Goal: Transaction & Acquisition: Purchase product/service

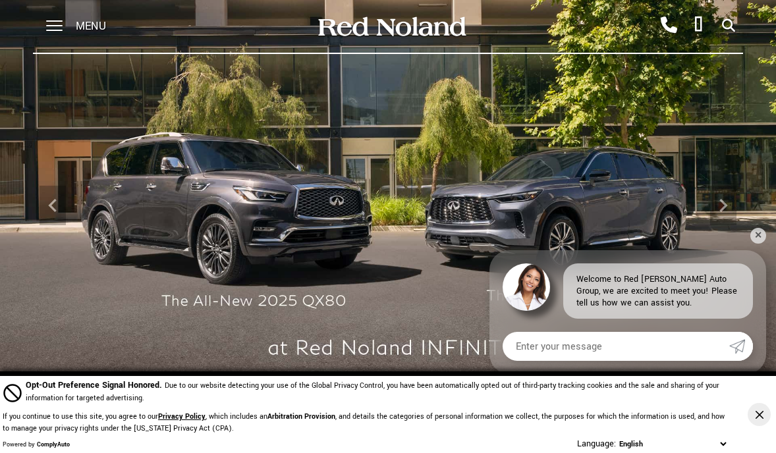
click at [66, 28] on div "Menu" at bounding box center [80, 26] width 95 height 53
click at [60, 22] on span at bounding box center [54, 20] width 16 height 1
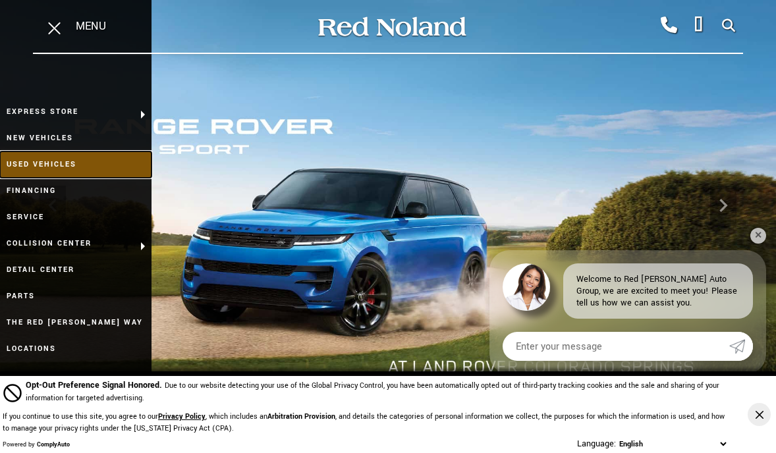
click at [62, 167] on link "Used Vehicles" at bounding box center [75, 164] width 151 height 26
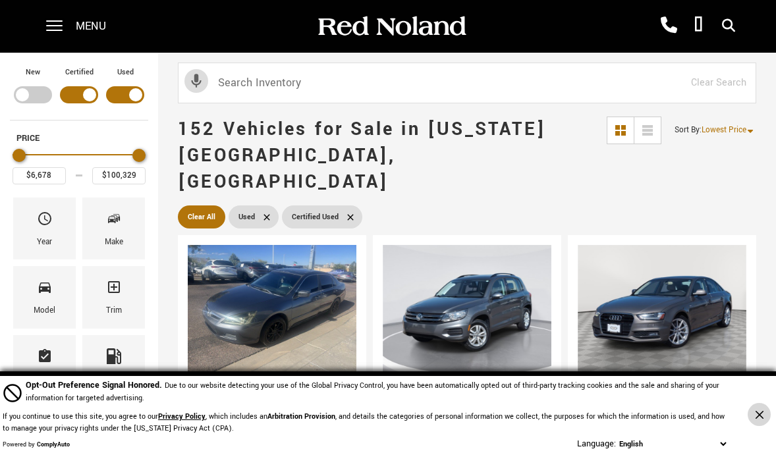
click at [759, 414] on icon "Close Button" at bounding box center [759, 414] width 8 height 8
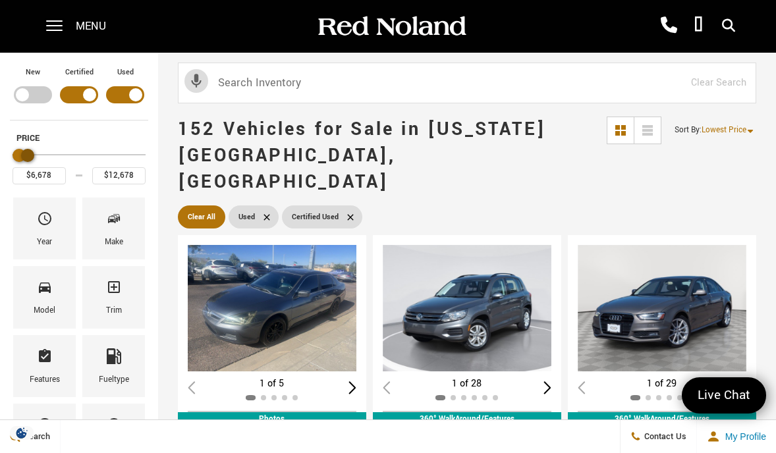
type input "$13,178"
drag, startPoint x: 136, startPoint y: 161, endPoint x: 24, endPoint y: 151, distance: 111.7
click at [24, 151] on div "Maximum Price" at bounding box center [27, 155] width 13 height 13
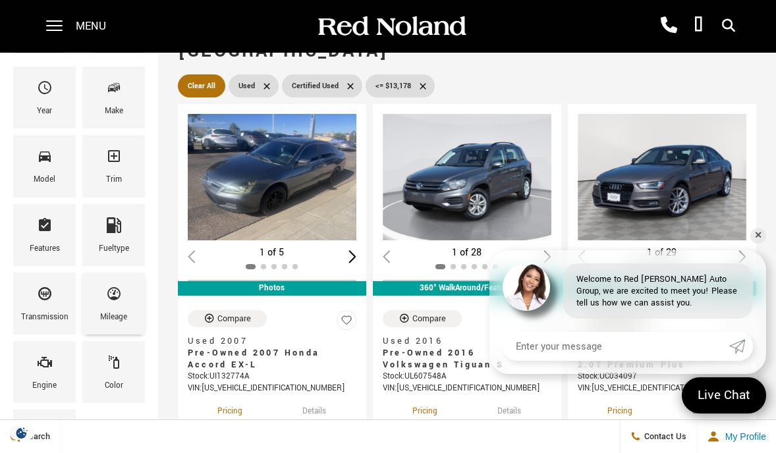
scroll to position [130, 0]
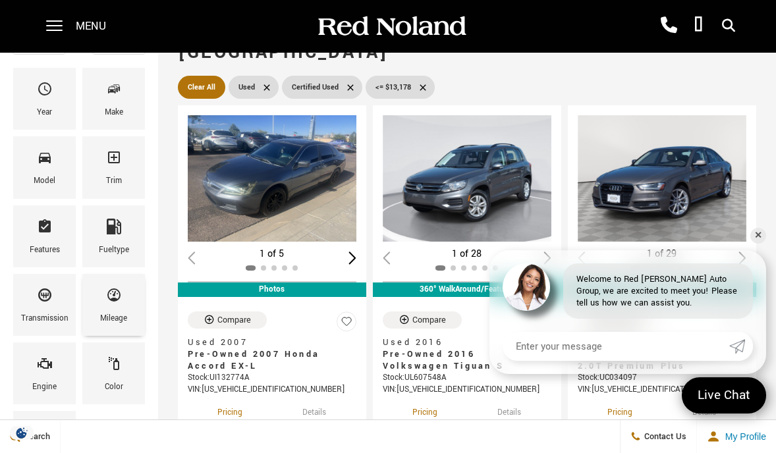
click at [96, 288] on div "Mileage" at bounding box center [113, 305] width 63 height 62
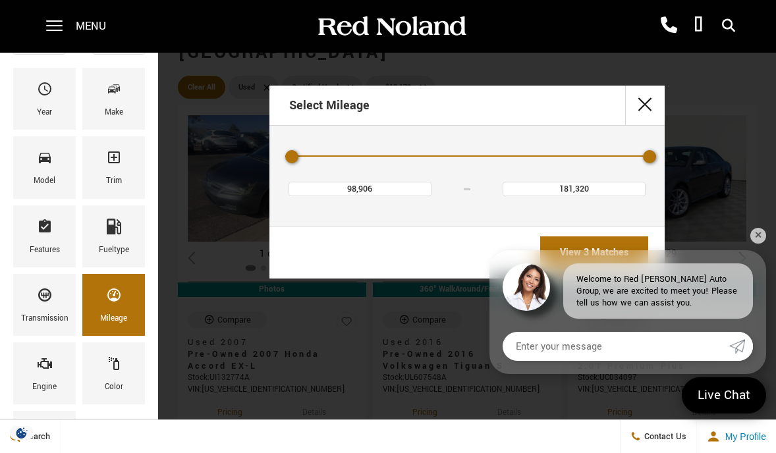
type input "154,952"
drag, startPoint x: 647, startPoint y: 158, endPoint x: 472, endPoint y: 160, distance: 175.2
click at [472, 160] on div "Mileage" at bounding box center [466, 157] width 363 height 23
type input "$11,189"
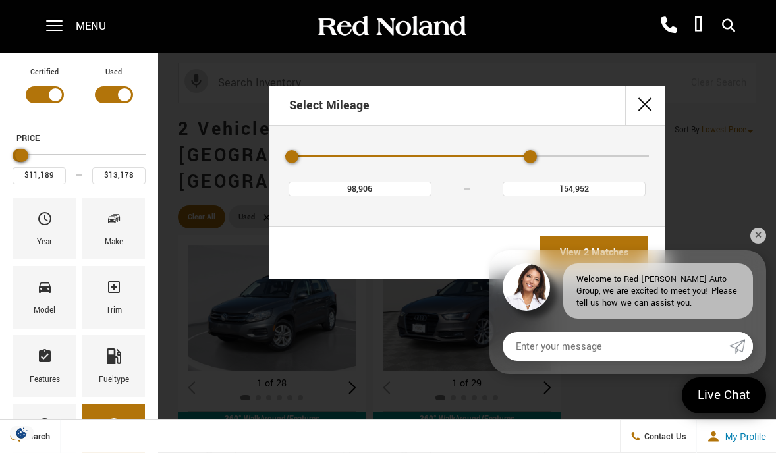
type input "126,929"
drag, startPoint x: 527, startPoint y: 161, endPoint x: 452, endPoint y: 158, distance: 75.1
click at [452, 158] on div "Mileage" at bounding box center [466, 157] width 363 height 23
click at [573, 242] on link "View 2 Matches" at bounding box center [594, 252] width 108 height 32
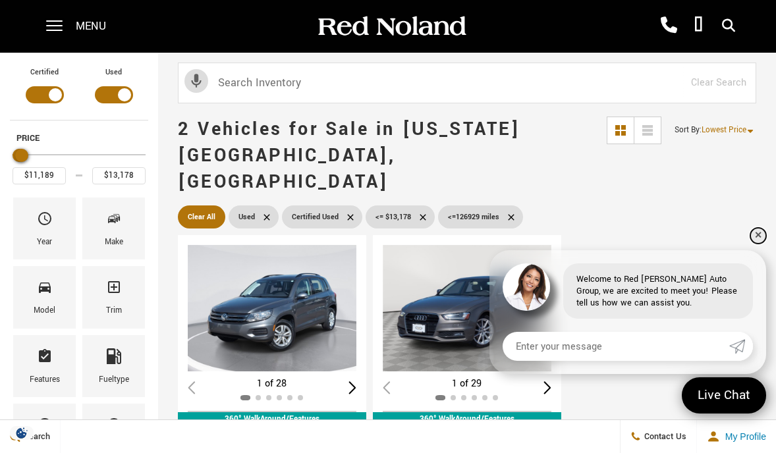
click at [756, 238] on link "✕" at bounding box center [758, 236] width 16 height 16
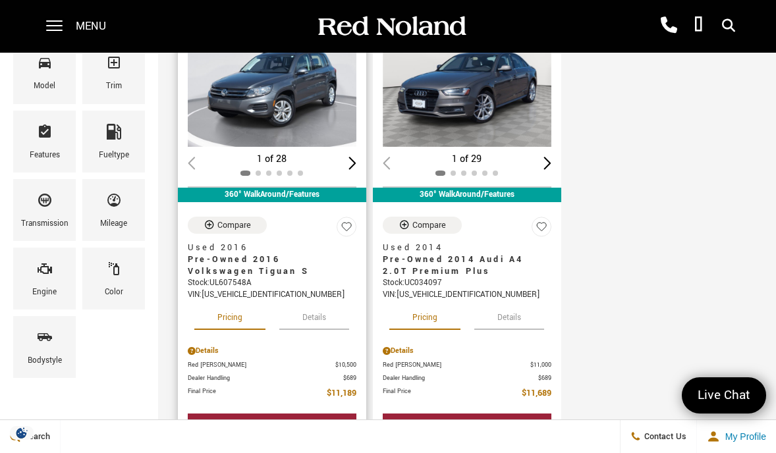
scroll to position [226, 0]
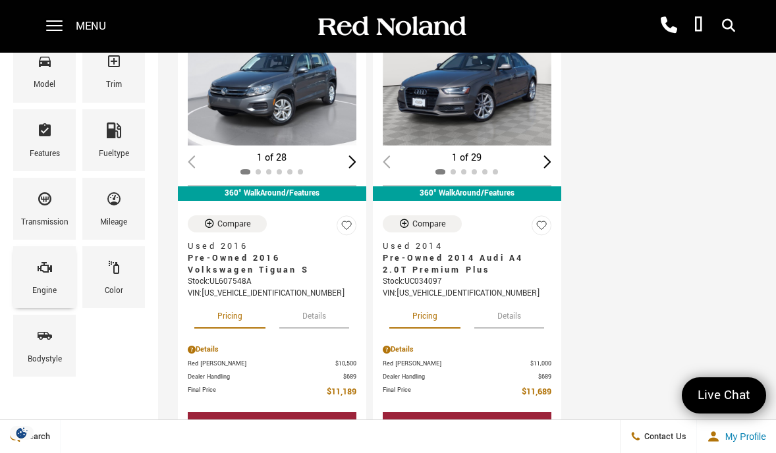
click at [55, 284] on div "Engine" at bounding box center [44, 291] width 24 height 14
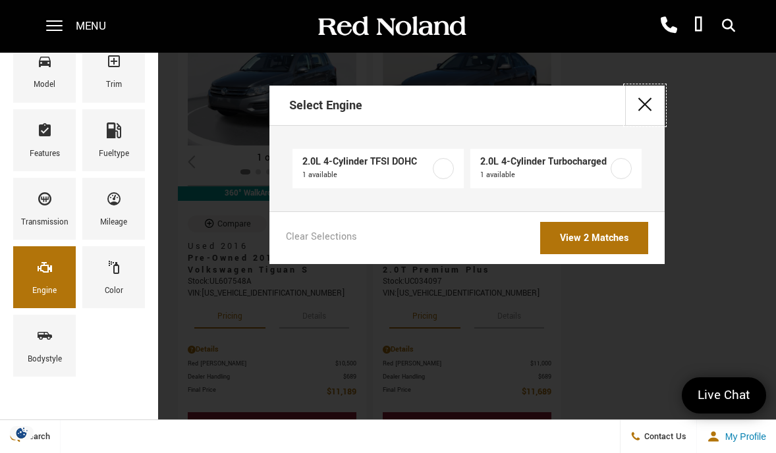
click at [645, 103] on button "close" at bounding box center [645, 106] width 40 height 40
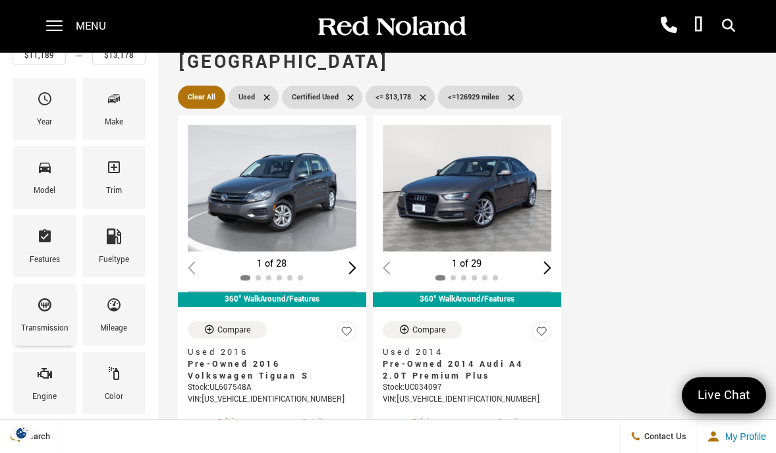
scroll to position [92, 0]
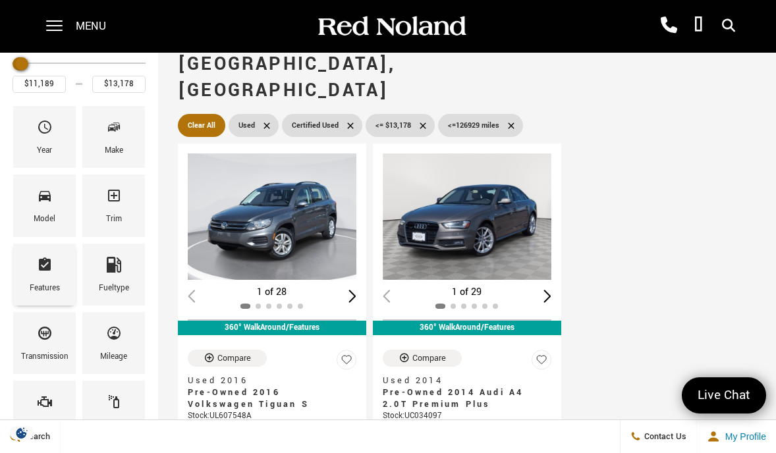
click at [60, 273] on div "Features" at bounding box center [44, 275] width 63 height 62
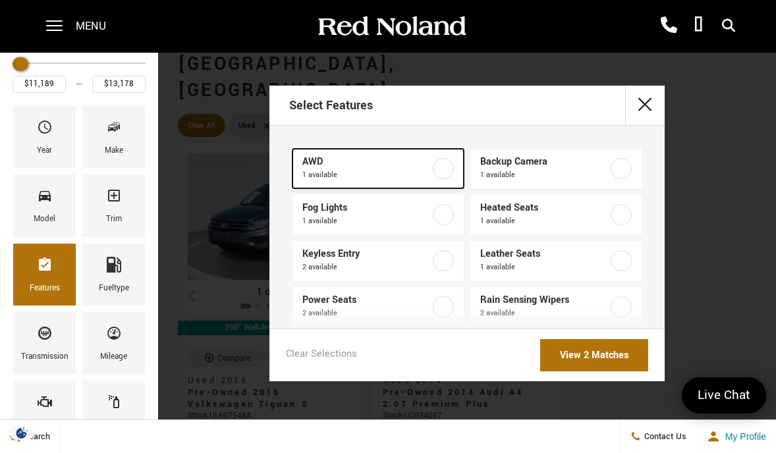
click at [352, 167] on span "AWD" at bounding box center [366, 161] width 129 height 13
type input "$11,689"
checkbox input "true"
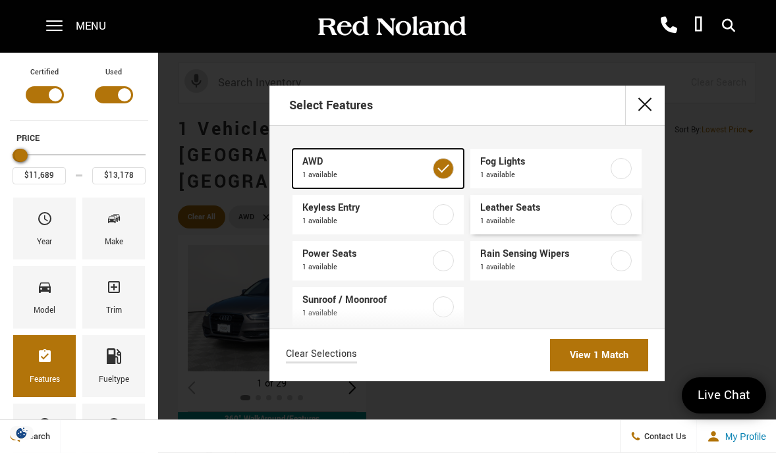
scroll to position [21, 0]
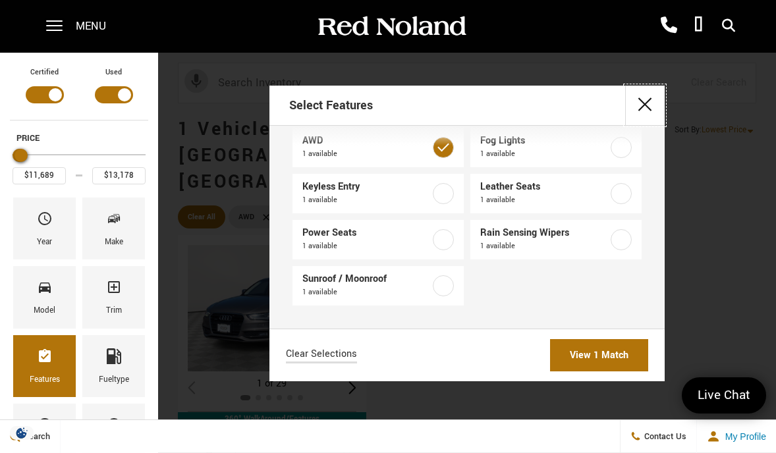
click at [649, 99] on button "close" at bounding box center [645, 106] width 40 height 40
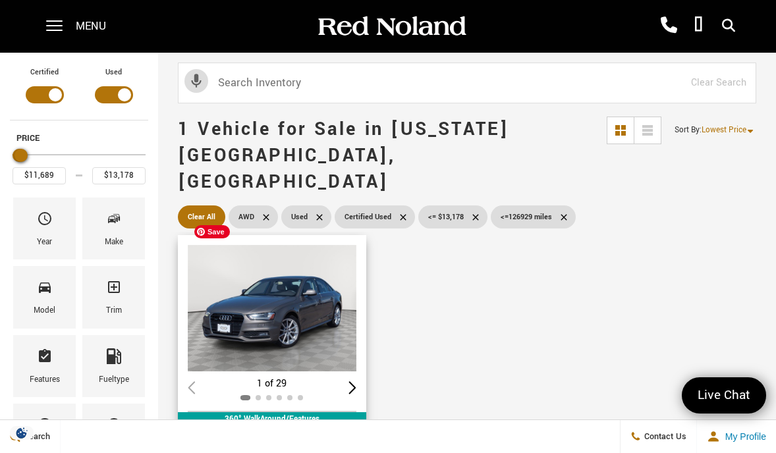
click at [275, 289] on img "1 / 2" at bounding box center [272, 308] width 169 height 126
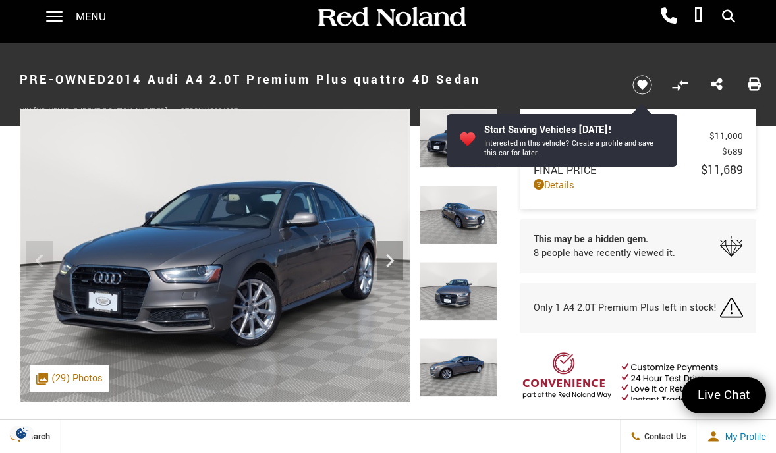
scroll to position [1, 0]
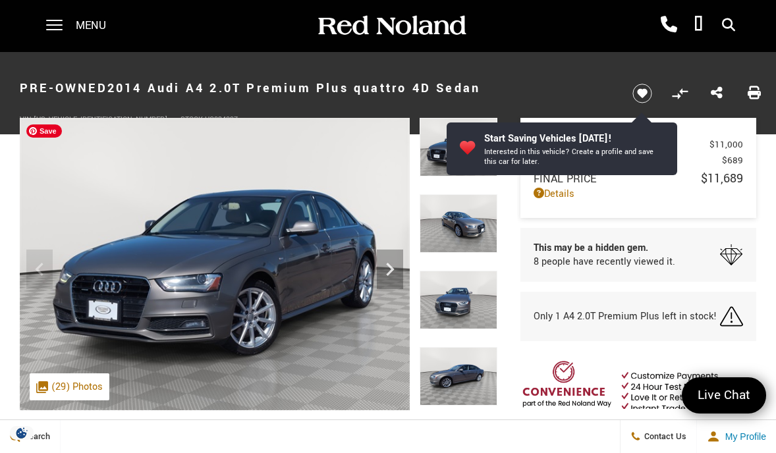
click at [444, 218] on img at bounding box center [458, 223] width 78 height 59
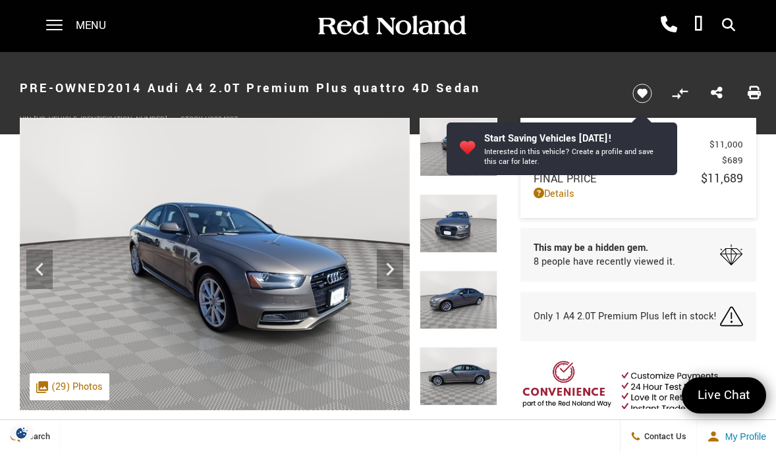
click at [454, 239] on img at bounding box center [458, 223] width 78 height 59
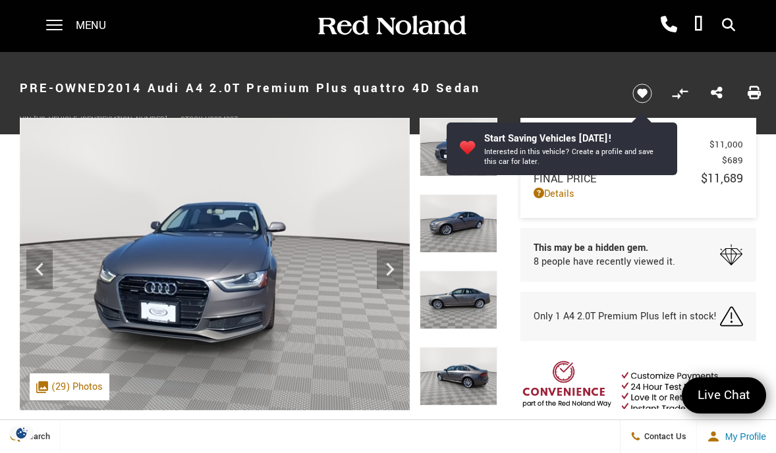
click at [455, 240] on img at bounding box center [458, 223] width 78 height 59
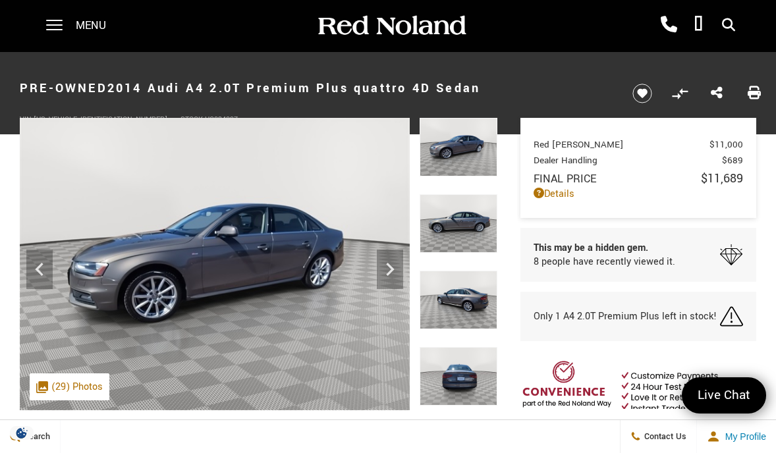
click at [455, 241] on img at bounding box center [458, 223] width 78 height 59
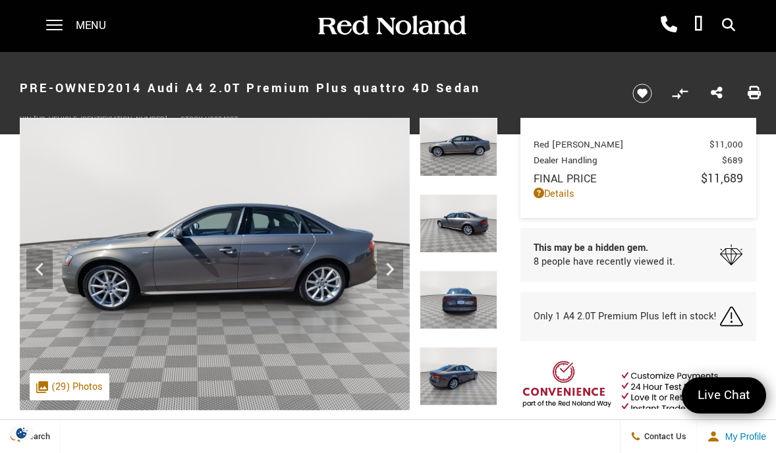
click at [454, 244] on img at bounding box center [458, 223] width 78 height 59
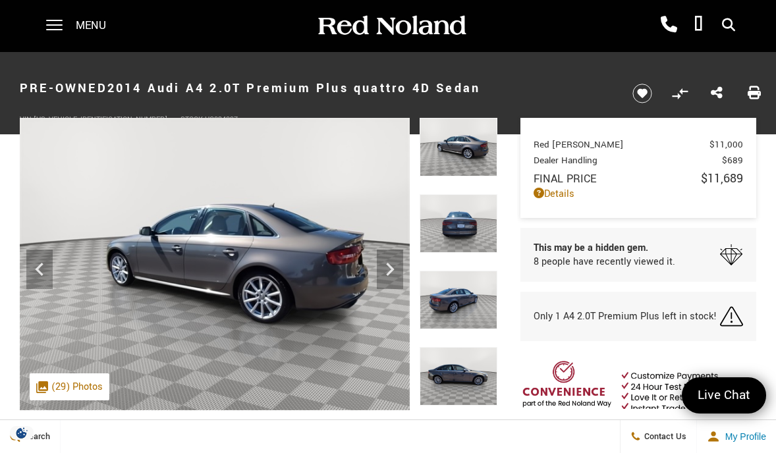
click at [454, 244] on img at bounding box center [458, 223] width 78 height 59
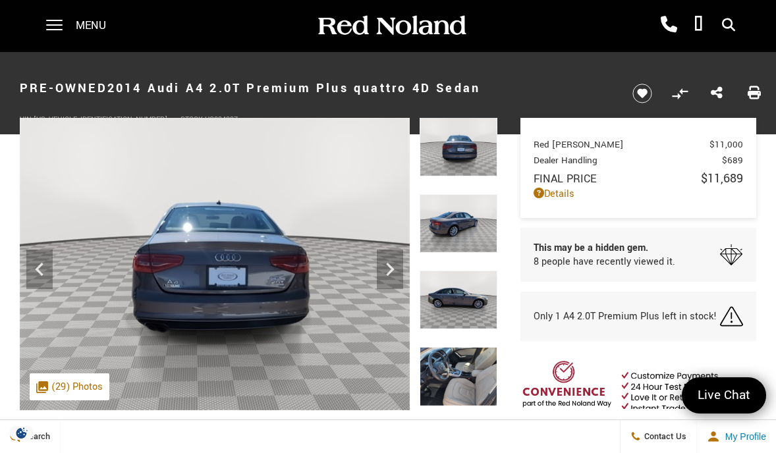
click at [455, 242] on img at bounding box center [458, 223] width 78 height 59
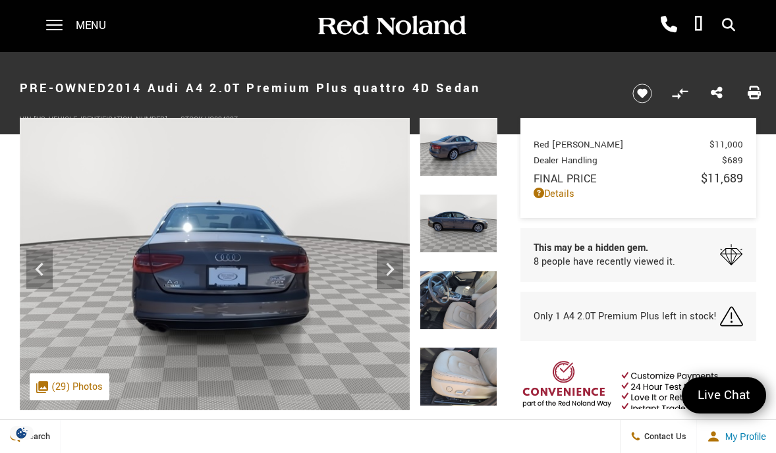
click at [455, 242] on img at bounding box center [458, 223] width 78 height 59
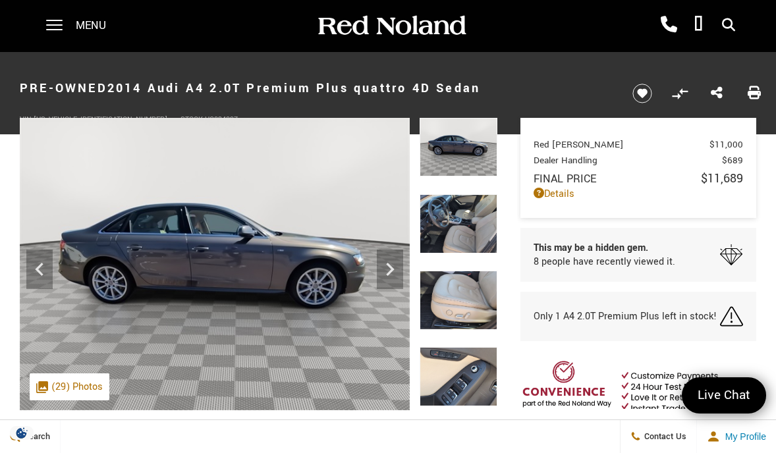
click at [455, 242] on img at bounding box center [458, 223] width 78 height 59
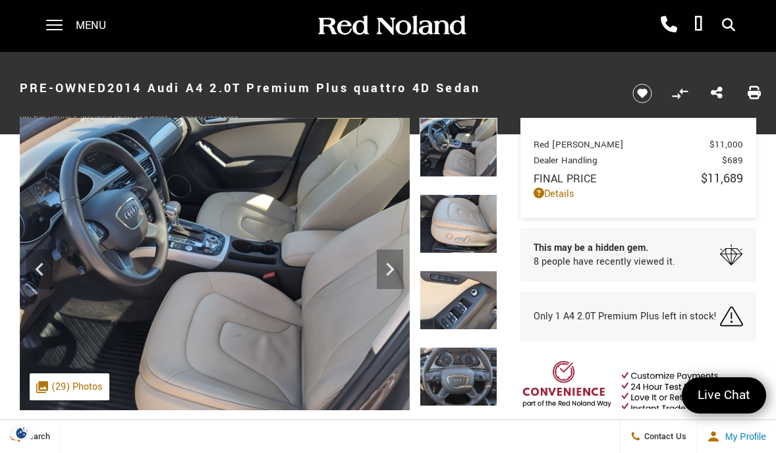
click at [455, 242] on img at bounding box center [458, 223] width 78 height 59
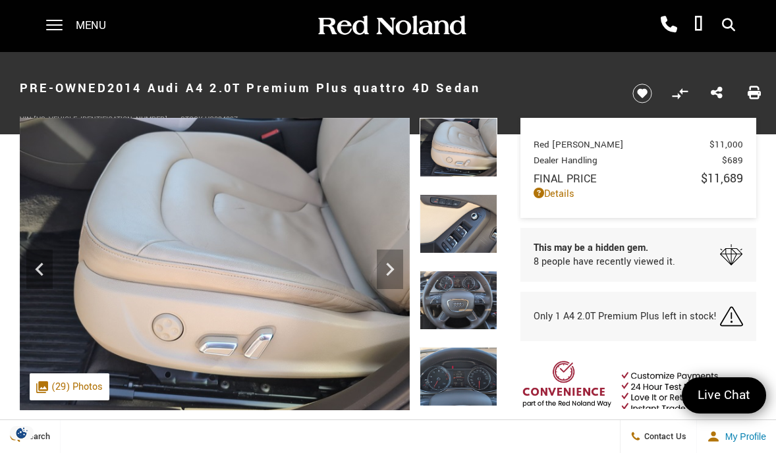
click at [455, 242] on img at bounding box center [458, 223] width 78 height 59
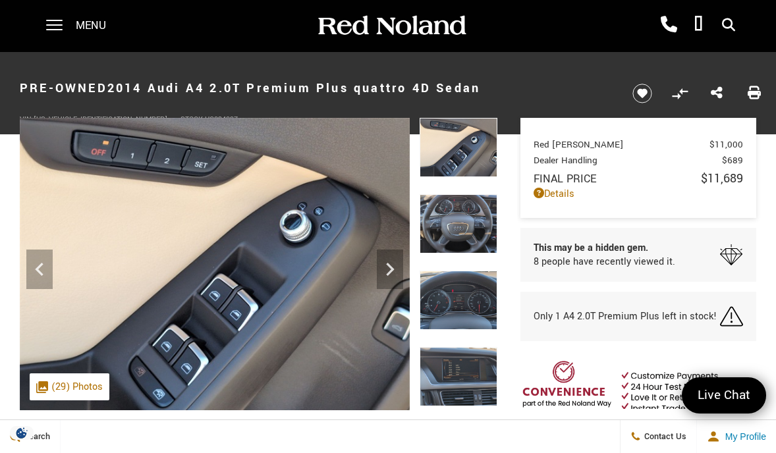
click at [455, 242] on img at bounding box center [458, 223] width 78 height 59
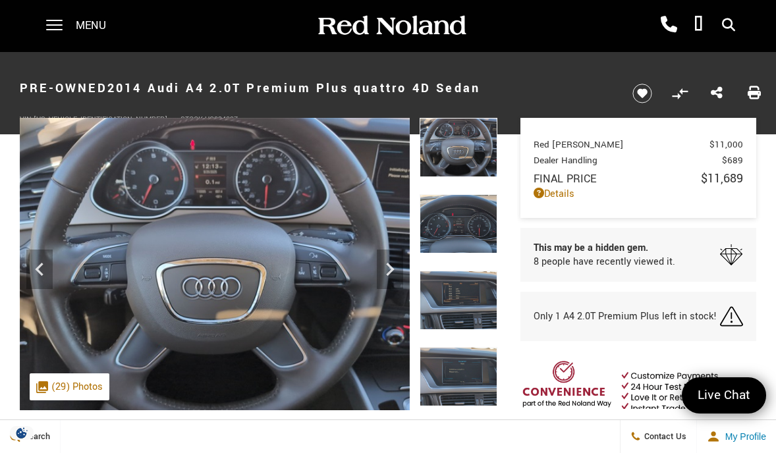
click at [455, 242] on img at bounding box center [458, 223] width 78 height 59
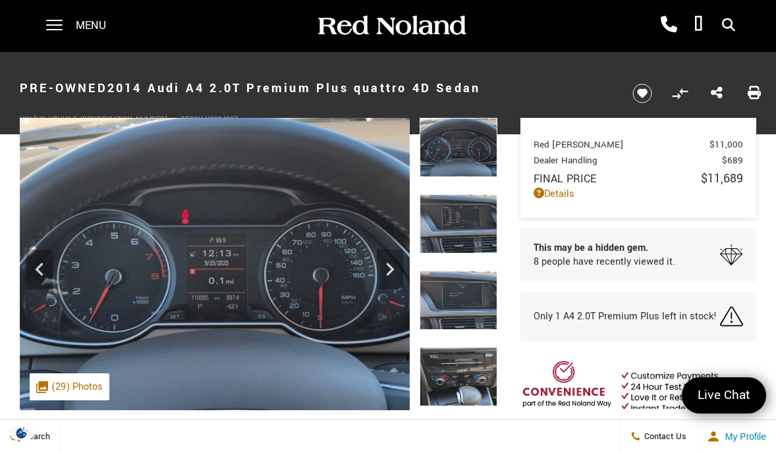
click at [455, 242] on img at bounding box center [458, 223] width 78 height 59
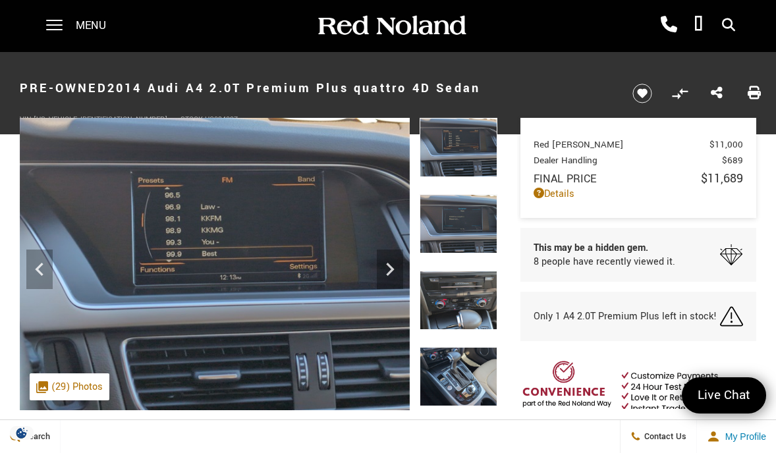
click at [455, 242] on img at bounding box center [458, 223] width 78 height 59
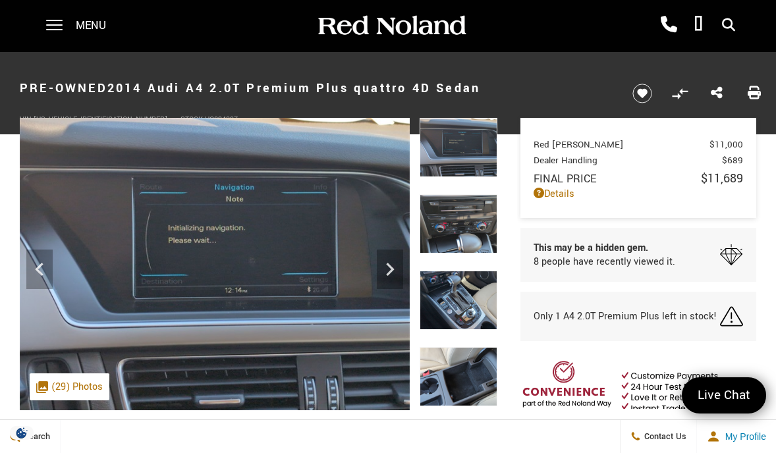
click at [455, 242] on img at bounding box center [458, 223] width 78 height 59
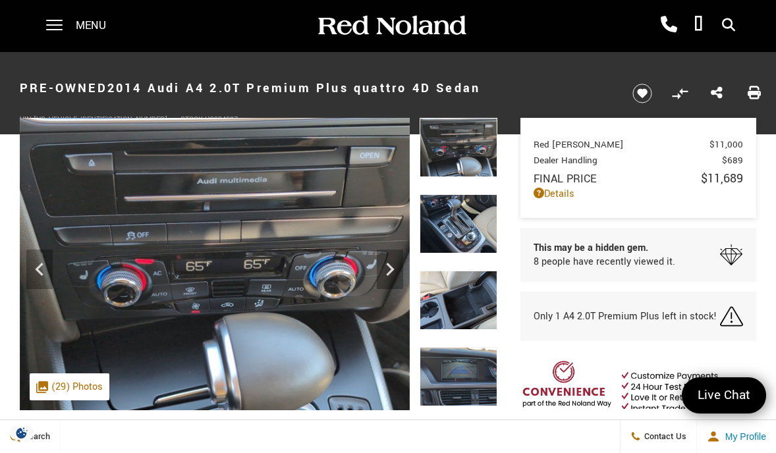
click at [455, 242] on img at bounding box center [458, 223] width 78 height 59
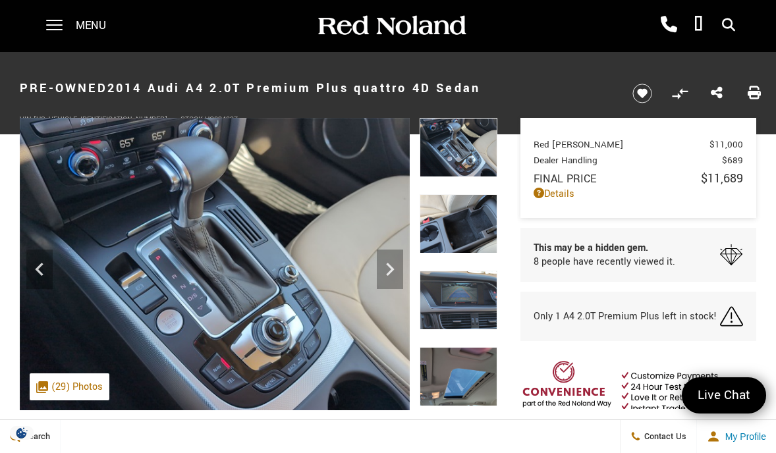
click at [455, 242] on img at bounding box center [458, 223] width 78 height 59
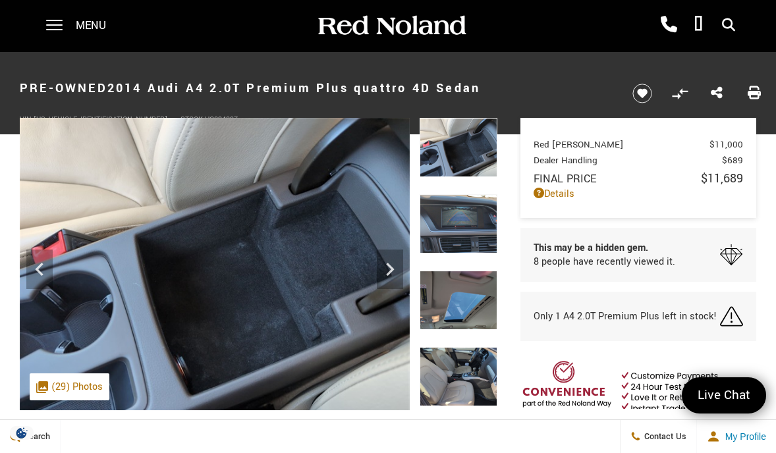
click at [455, 242] on img at bounding box center [458, 223] width 78 height 59
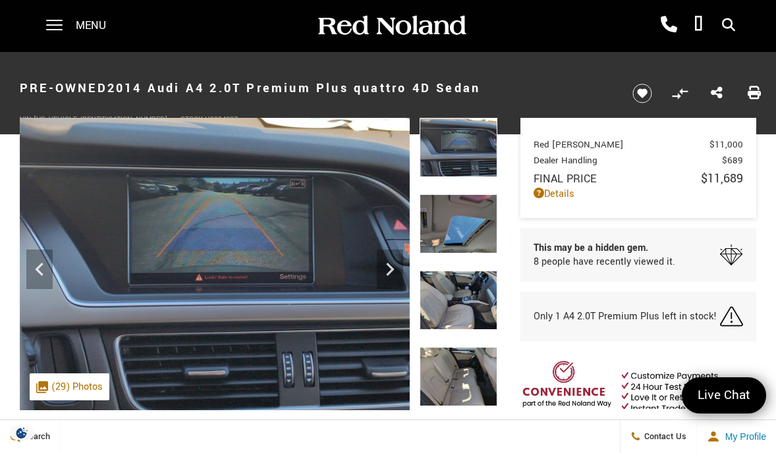
click at [455, 242] on img at bounding box center [458, 223] width 78 height 59
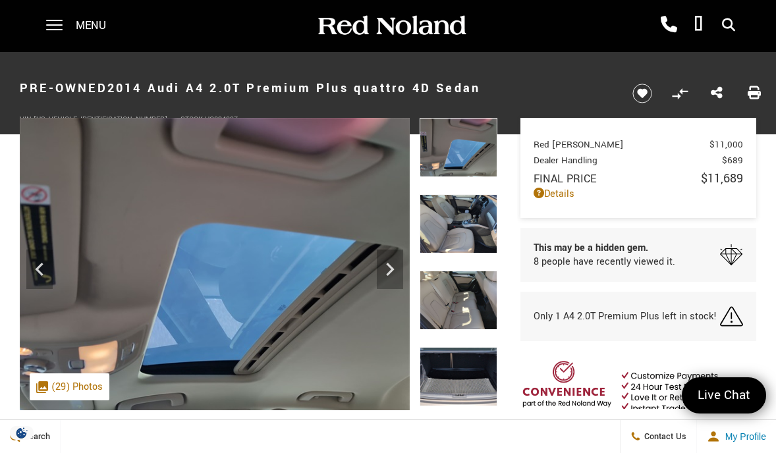
click at [455, 242] on img at bounding box center [458, 223] width 78 height 59
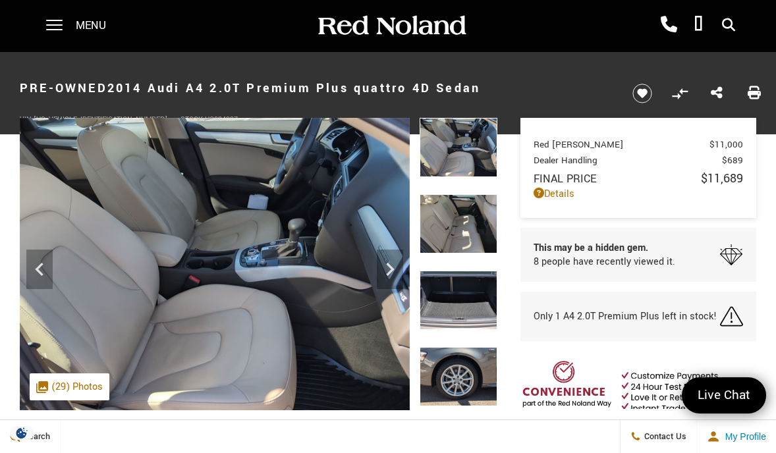
click at [455, 242] on img at bounding box center [458, 223] width 78 height 59
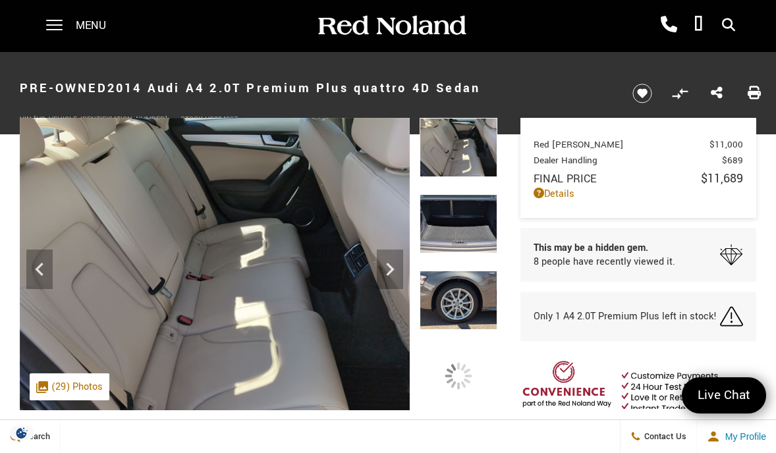
click at [455, 242] on img at bounding box center [458, 223] width 78 height 59
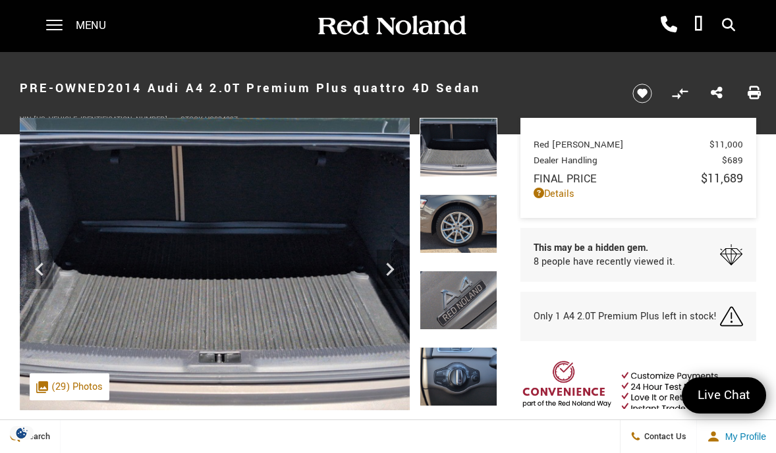
click at [456, 240] on img at bounding box center [458, 223] width 78 height 59
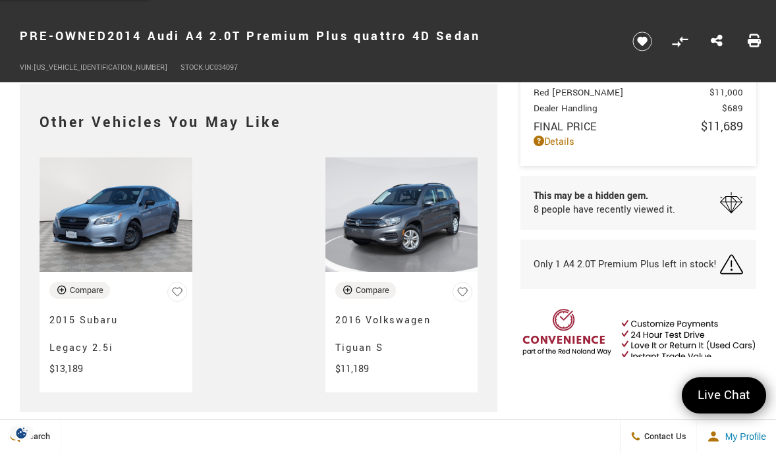
scroll to position [2727, 0]
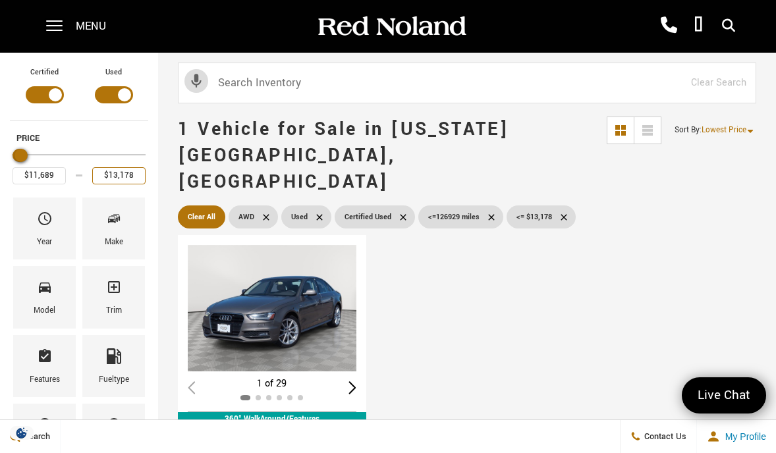
click at [128, 176] on input "$13,178" at bounding box center [118, 175] width 53 height 17
click at [136, 175] on input "$13,178" at bounding box center [118, 175] width 53 height 17
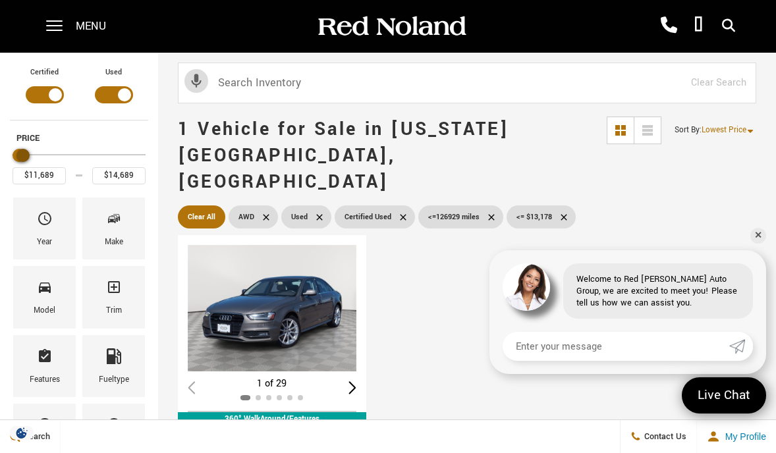
type input "$14,189"
click at [24, 156] on div "Maximum Price" at bounding box center [22, 155] width 13 height 13
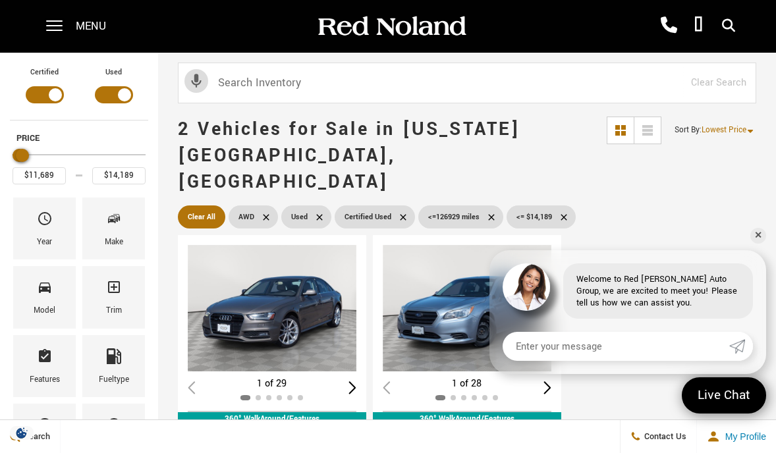
click at [756, 236] on link "✕" at bounding box center [758, 236] width 16 height 16
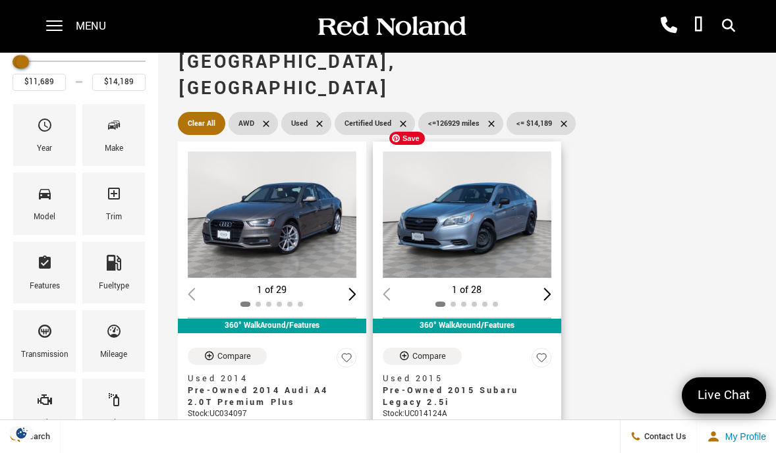
scroll to position [96, 0]
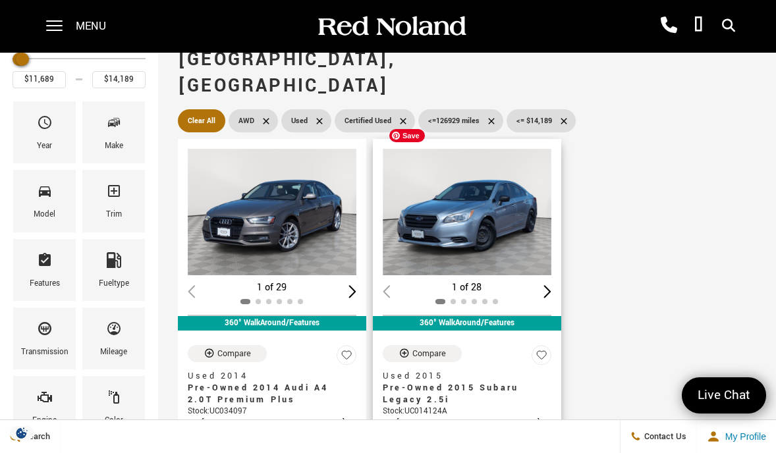
click at [495, 198] on img "1 / 2" at bounding box center [467, 212] width 169 height 126
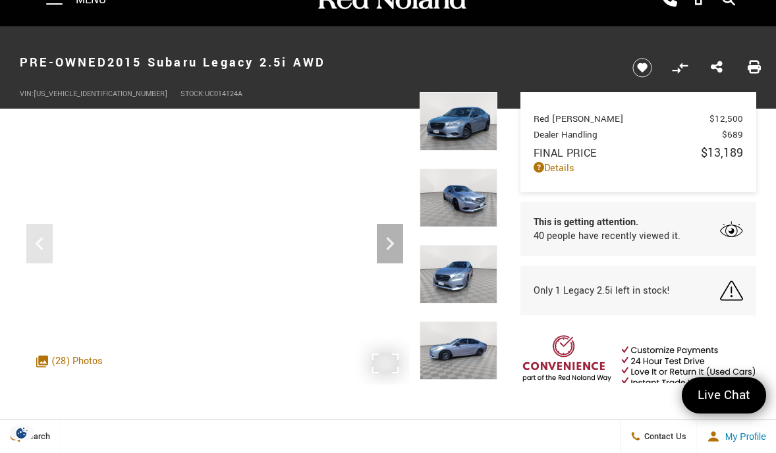
scroll to position [28, 0]
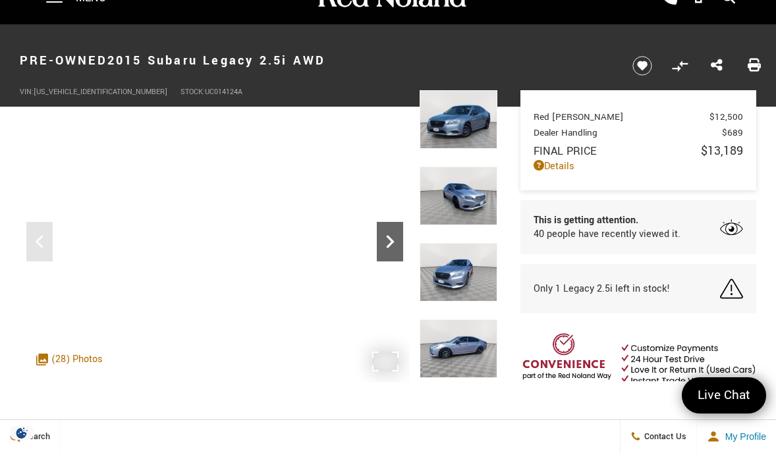
click at [387, 248] on icon "Next" at bounding box center [390, 241] width 8 height 13
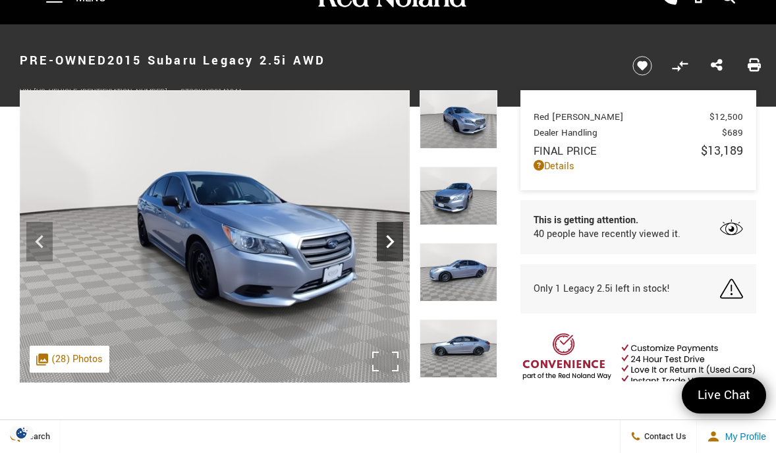
click at [387, 248] on icon "Next" at bounding box center [390, 241] width 8 height 13
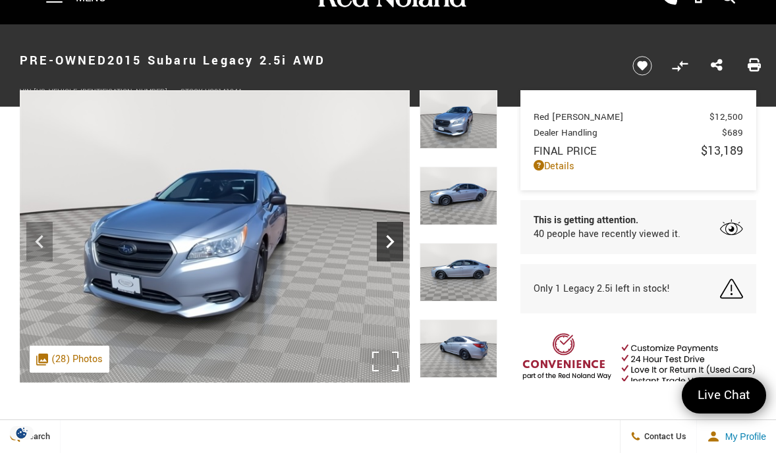
click at [387, 248] on icon "Next" at bounding box center [390, 241] width 8 height 13
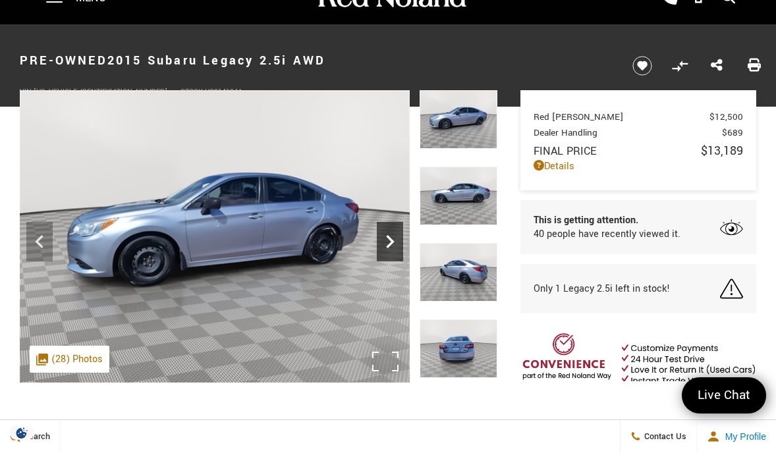
click at [387, 248] on icon "Next" at bounding box center [390, 241] width 8 height 13
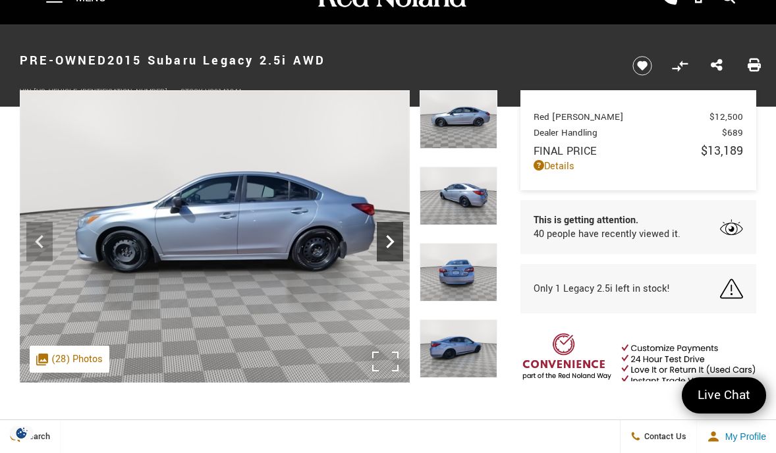
click at [387, 248] on icon "Next" at bounding box center [390, 241] width 8 height 13
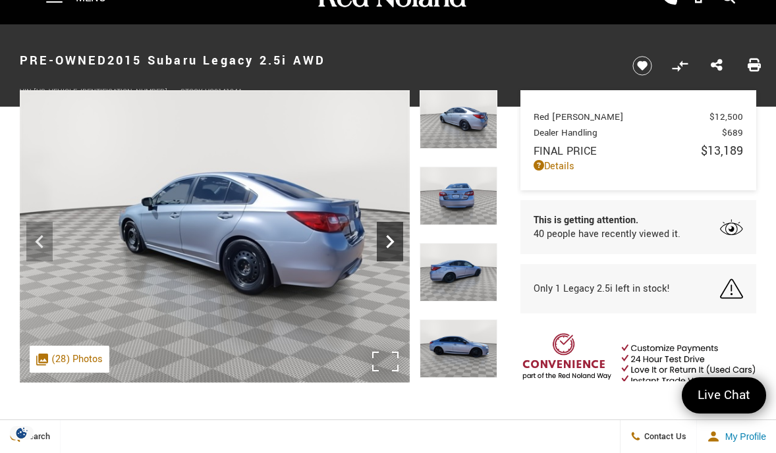
click at [387, 248] on icon "Next" at bounding box center [390, 241] width 8 height 13
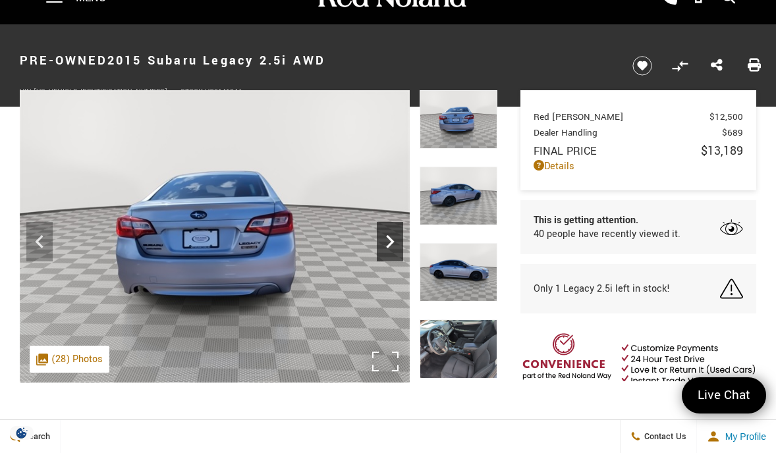
click at [387, 248] on icon "Next" at bounding box center [390, 241] width 8 height 13
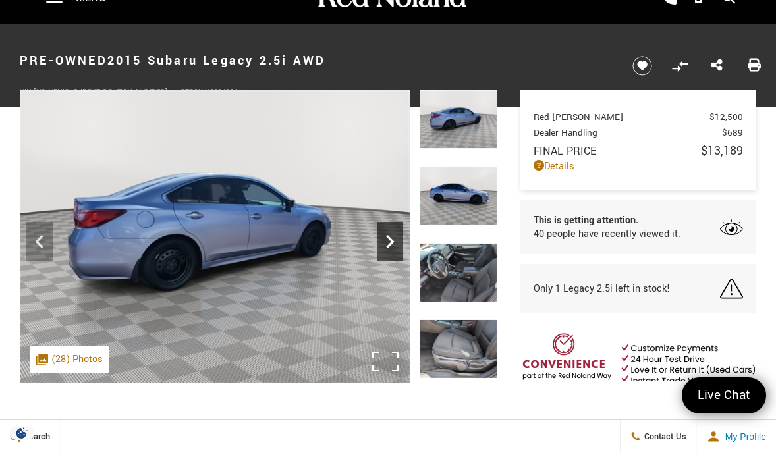
click at [387, 248] on icon "Next" at bounding box center [390, 241] width 8 height 13
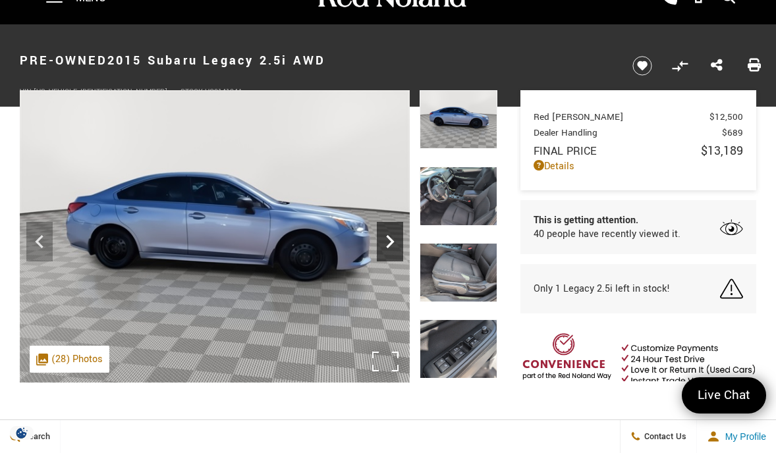
click at [387, 248] on icon "Next" at bounding box center [390, 241] width 8 height 13
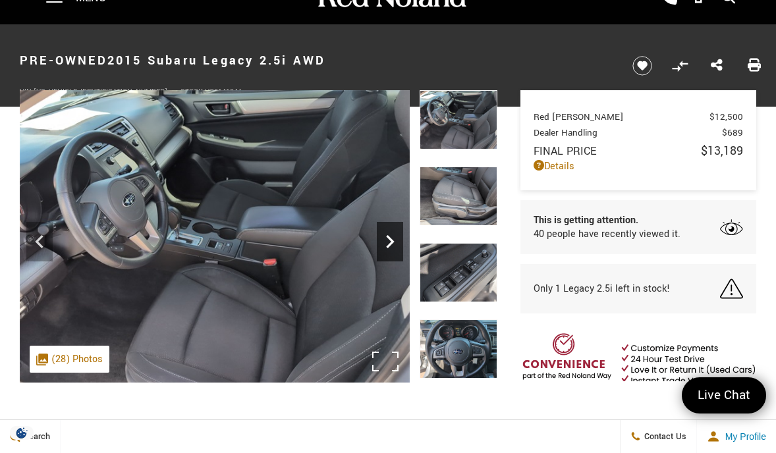
click at [387, 248] on icon "Next" at bounding box center [390, 241] width 8 height 13
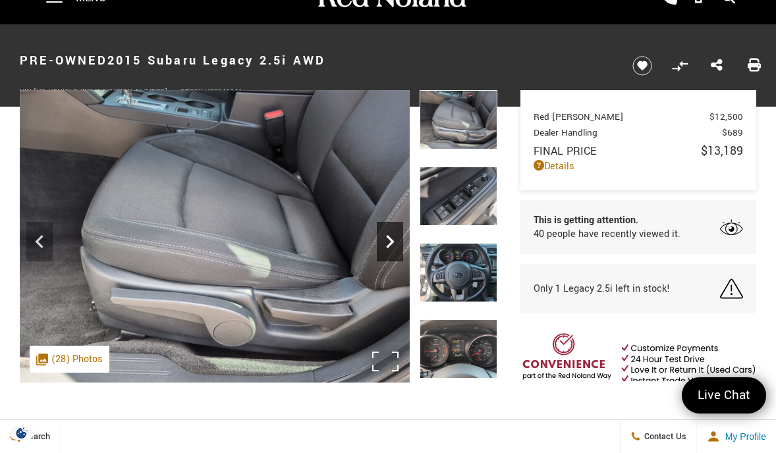
click at [387, 248] on icon "Next" at bounding box center [390, 241] width 8 height 13
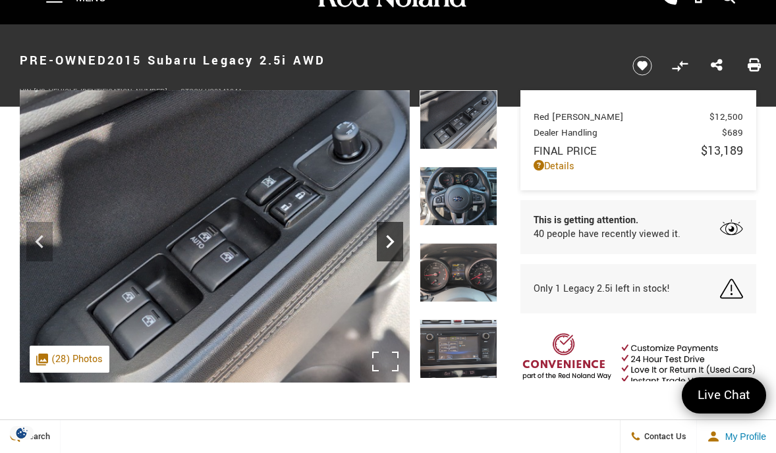
click at [387, 248] on icon "Next" at bounding box center [390, 241] width 8 height 13
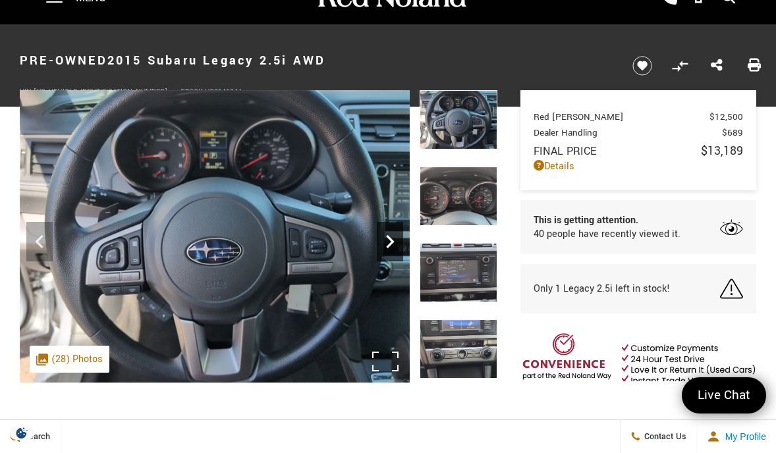
click at [387, 248] on icon "Next" at bounding box center [390, 241] width 8 height 13
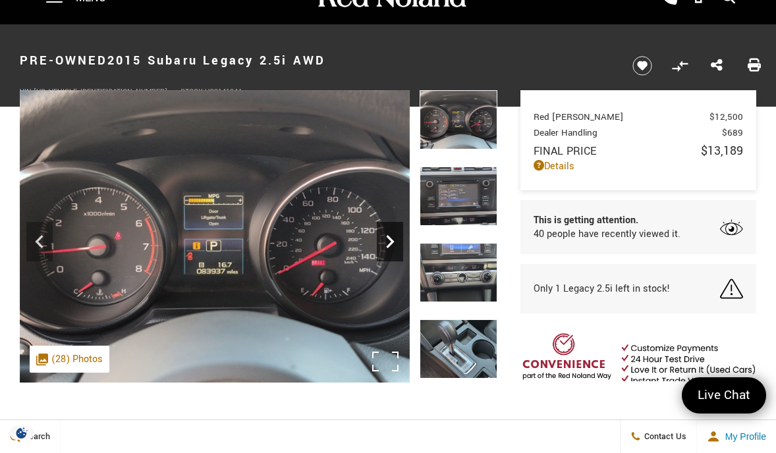
click at [387, 248] on icon "Next" at bounding box center [390, 241] width 8 height 13
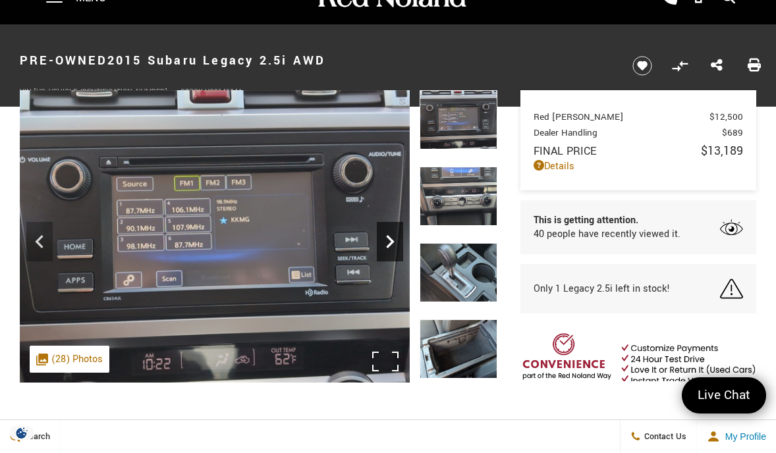
click at [387, 248] on icon "Next" at bounding box center [390, 241] width 8 height 13
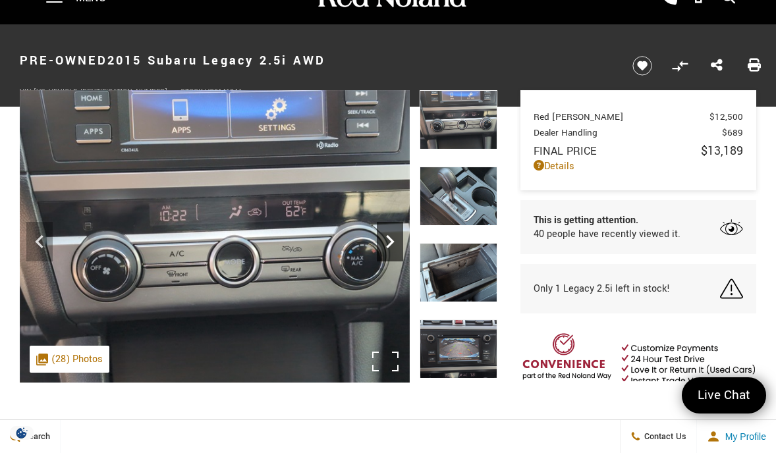
click at [387, 248] on icon "Next" at bounding box center [390, 241] width 8 height 13
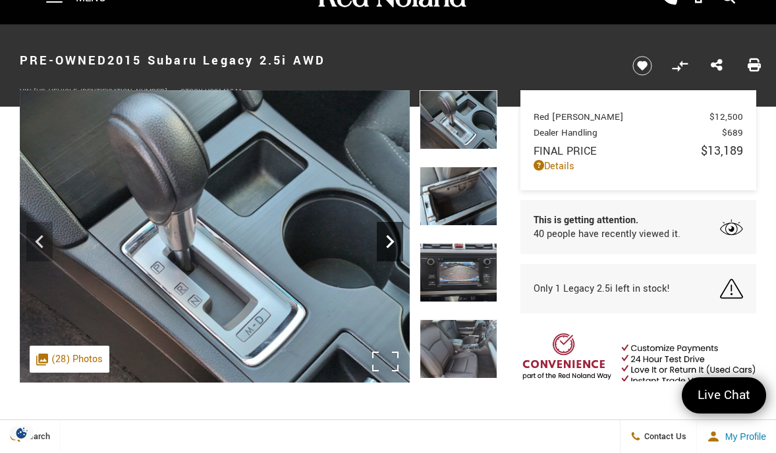
click at [387, 248] on icon "Next" at bounding box center [390, 241] width 8 height 13
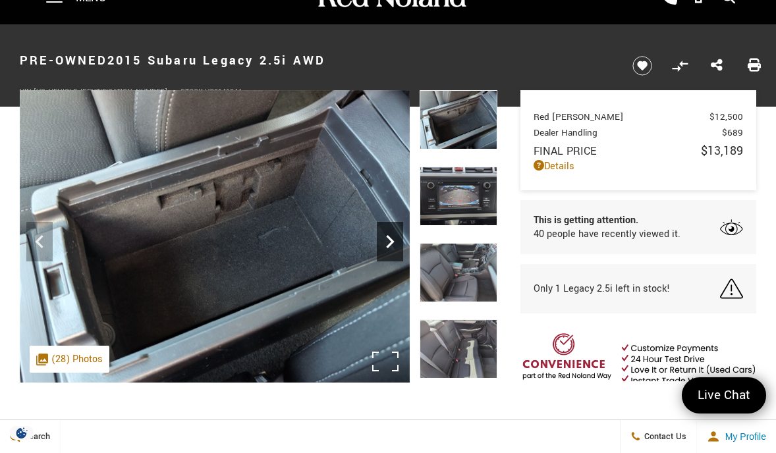
click at [387, 248] on icon "Next" at bounding box center [390, 241] width 8 height 13
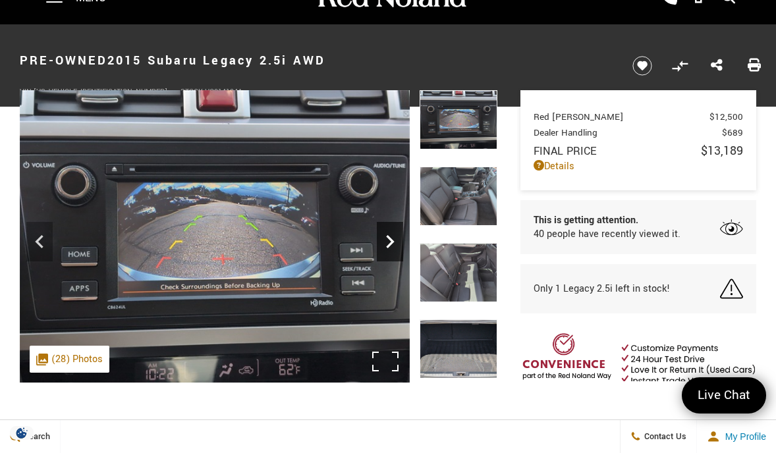
click at [387, 248] on icon "Next" at bounding box center [390, 241] width 8 height 13
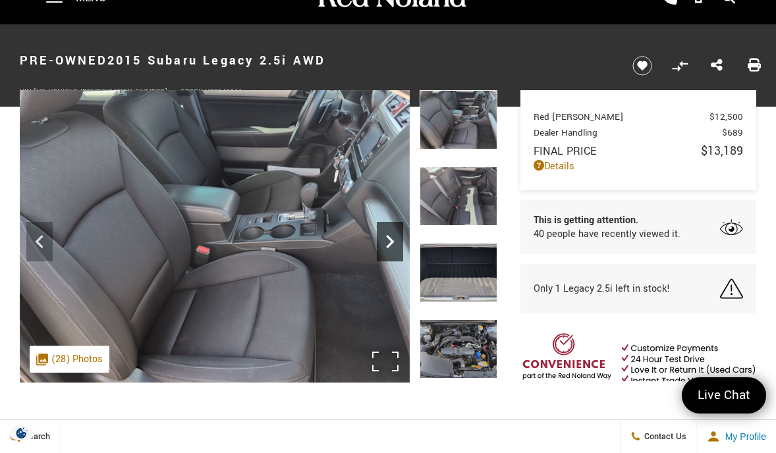
click at [387, 248] on icon "Next" at bounding box center [390, 241] width 8 height 13
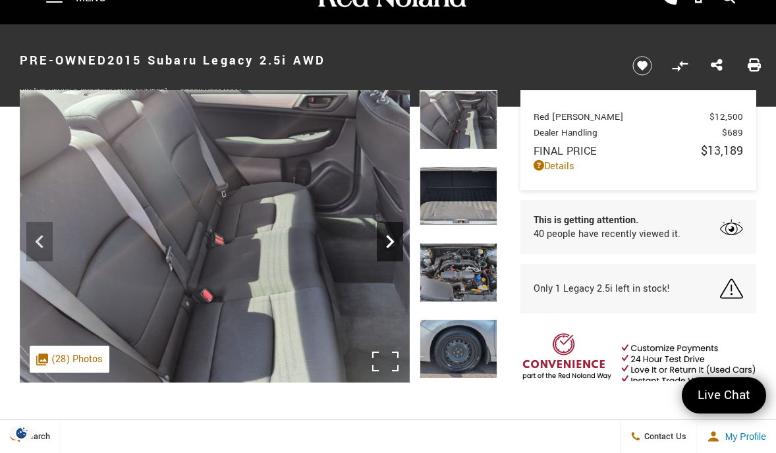
click at [387, 248] on icon "Next" at bounding box center [390, 241] width 8 height 13
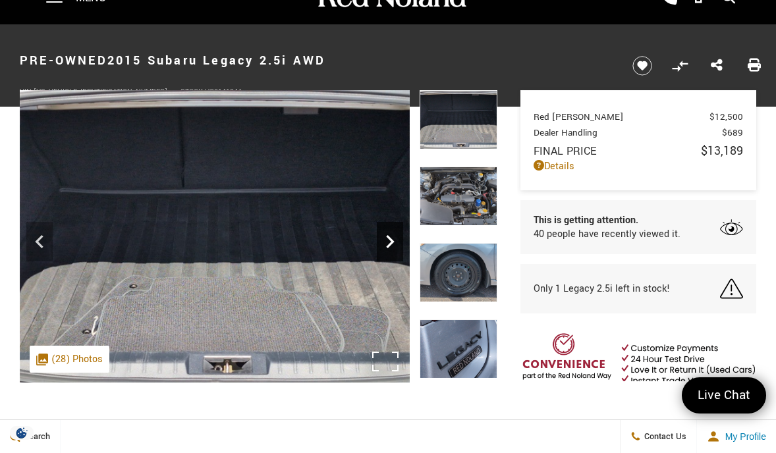
click at [387, 248] on icon "Next" at bounding box center [390, 241] width 8 height 13
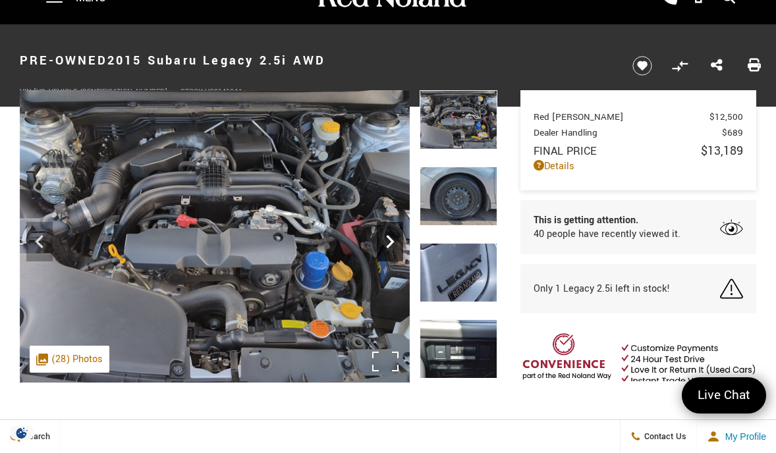
click at [387, 248] on icon "Next" at bounding box center [390, 241] width 8 height 13
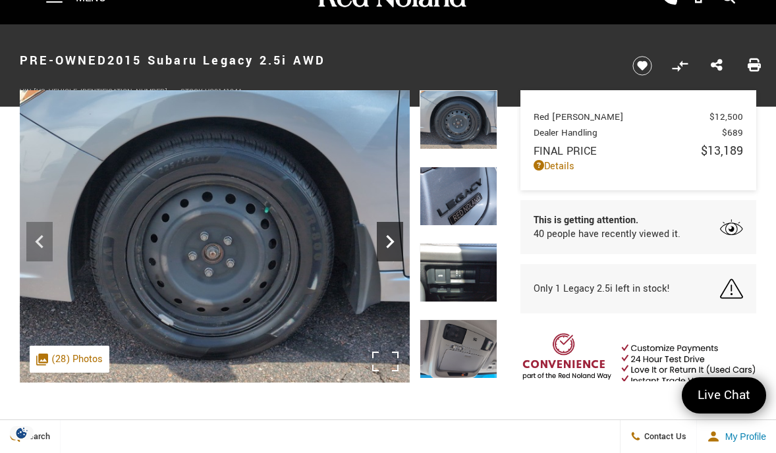
click at [387, 248] on icon "Next" at bounding box center [390, 241] width 8 height 13
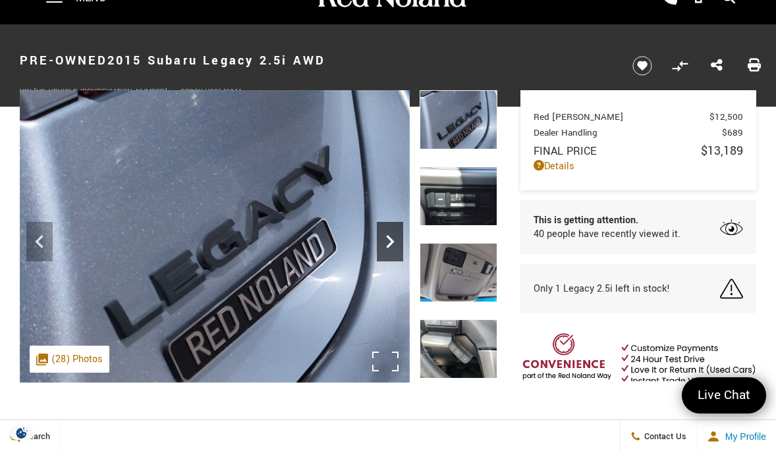
click at [387, 248] on icon "Next" at bounding box center [390, 241] width 8 height 13
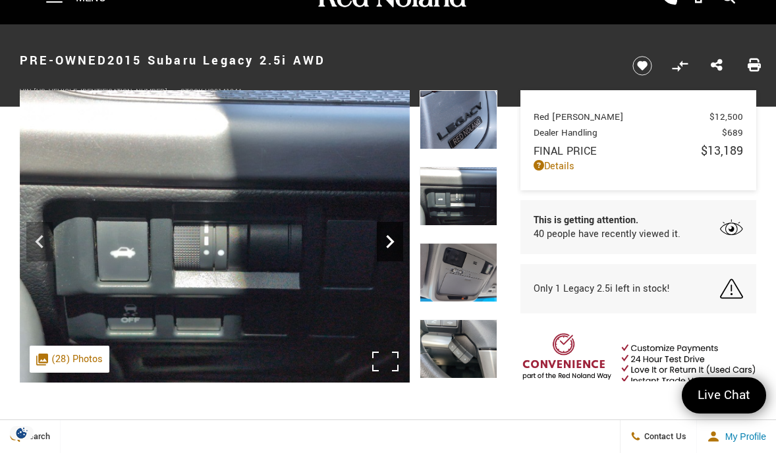
click at [387, 248] on icon "Next" at bounding box center [390, 241] width 8 height 13
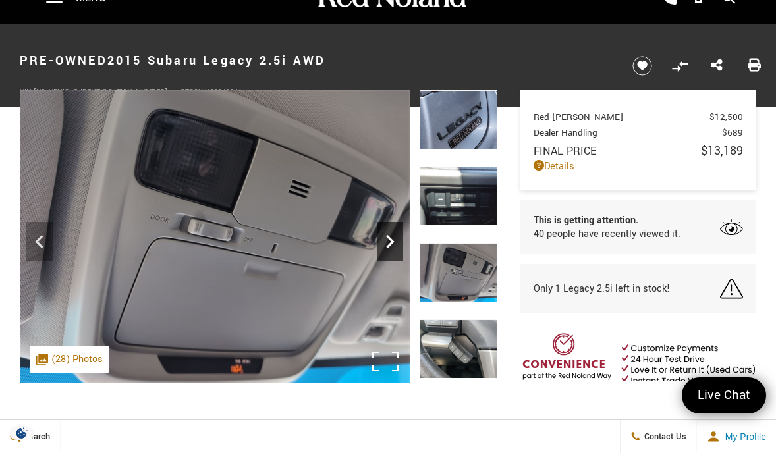
click at [387, 248] on icon "Next" at bounding box center [390, 241] width 8 height 13
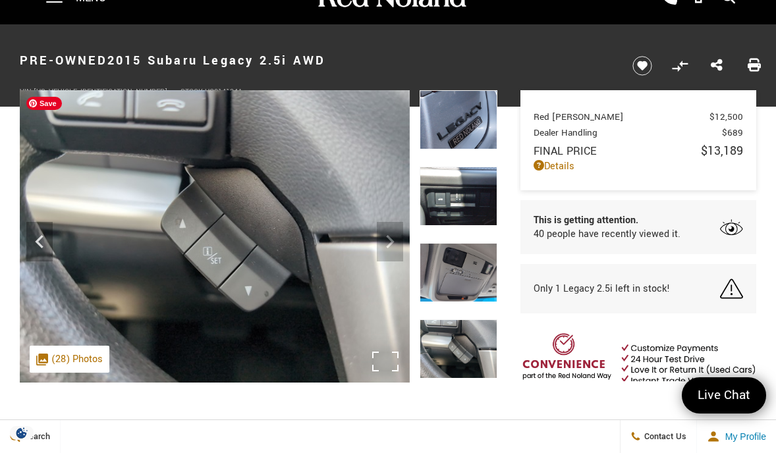
click at [387, 248] on img at bounding box center [215, 237] width 390 height 294
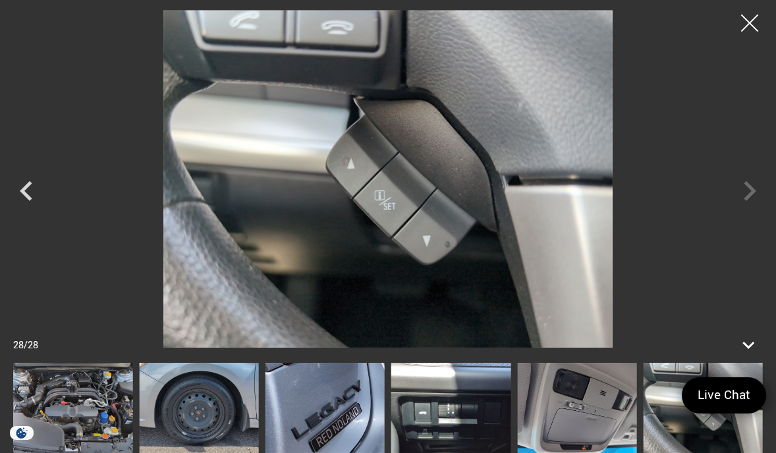
click at [744, 26] on div at bounding box center [749, 23] width 35 height 35
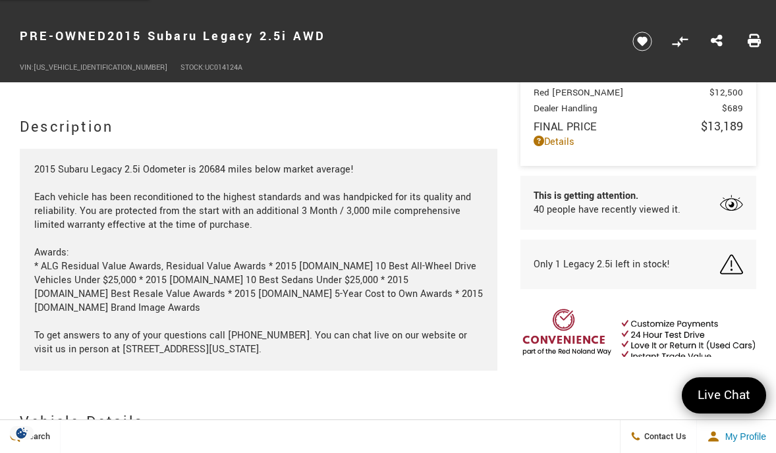
scroll to position [1087, 0]
drag, startPoint x: 141, startPoint y: 164, endPoint x: 34, endPoint y: 163, distance: 107.3
click at [34, 163] on div "2015 Subaru Legacy 2.5i Odometer is 20684 miles below market average! Each vehi…" at bounding box center [258, 259] width 477 height 223
copy div "2015 Subaru Legacy 2.5i"
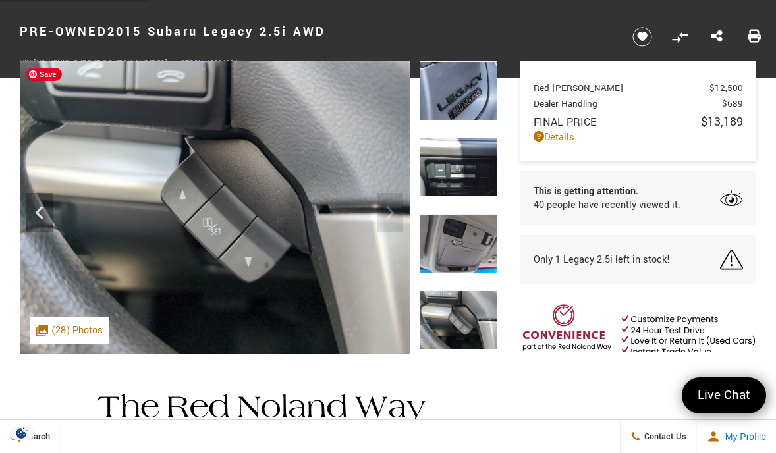
scroll to position [0, 0]
